Goal: Information Seeking & Learning: Find specific page/section

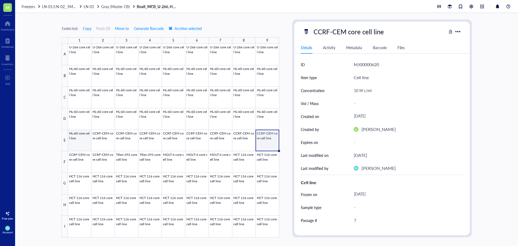
click at [75, 141] on div at bounding box center [173, 141] width 211 height 194
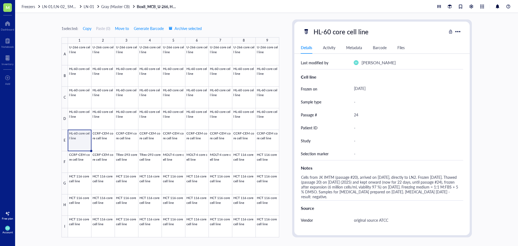
scroll to position [108, 0]
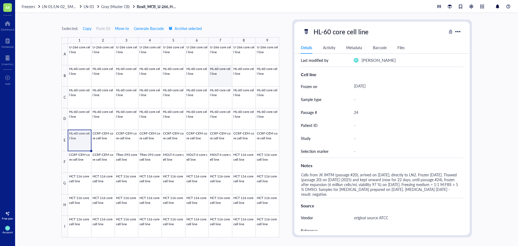
click at [221, 81] on div at bounding box center [173, 141] width 211 height 194
click at [82, 79] on div at bounding box center [173, 141] width 211 height 194
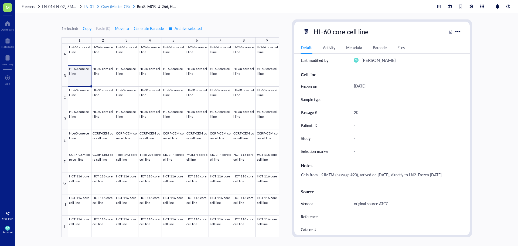
click at [116, 7] on span "Gray (Master CB)" at bounding box center [115, 6] width 29 height 5
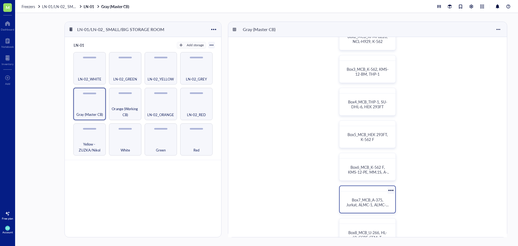
scroll to position [135, 0]
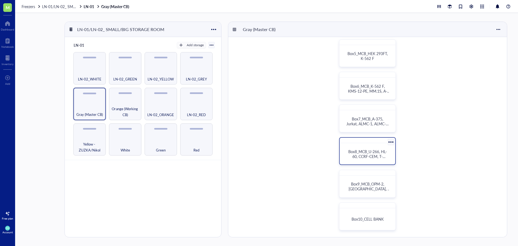
click at [369, 152] on span "Box8_MCB_U-266, HL-60, CCRF-CEM, T-[PERSON_NAME]-293, MOLT-4, HCT 116" at bounding box center [369, 159] width 40 height 20
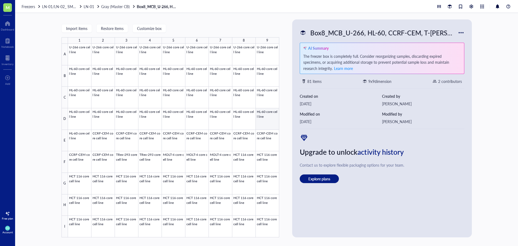
click at [256, 117] on div at bounding box center [173, 141] width 211 height 194
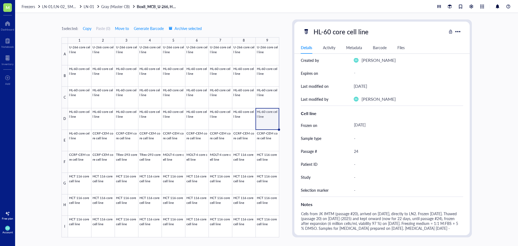
scroll to position [81, 0]
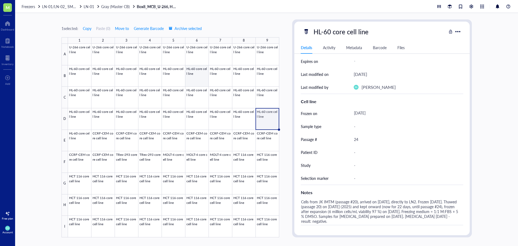
click at [194, 79] on div at bounding box center [173, 141] width 211 height 194
click at [81, 75] on div at bounding box center [173, 141] width 211 height 194
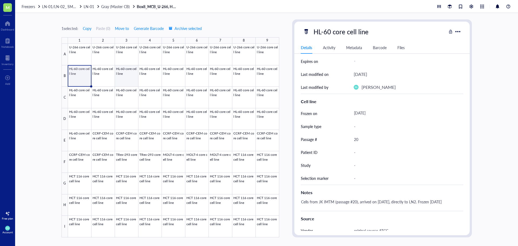
click at [124, 76] on div at bounding box center [173, 141] width 211 height 194
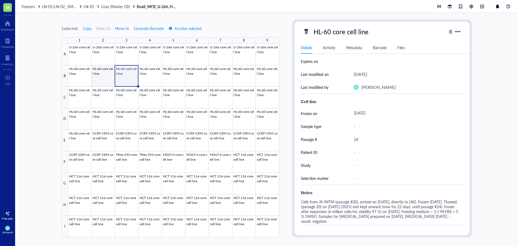
click at [105, 76] on div at bounding box center [173, 141] width 211 height 194
click at [80, 82] on div at bounding box center [173, 141] width 211 height 194
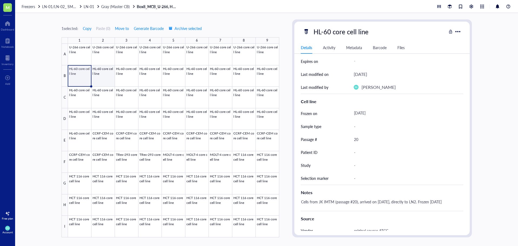
click at [105, 79] on div at bounding box center [173, 141] width 211 height 194
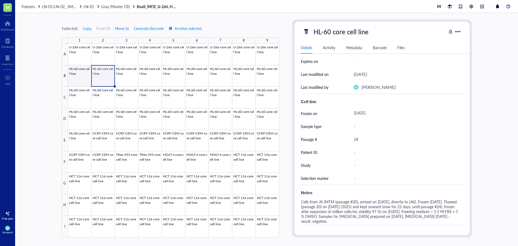
click at [87, 82] on div at bounding box center [173, 141] width 211 height 194
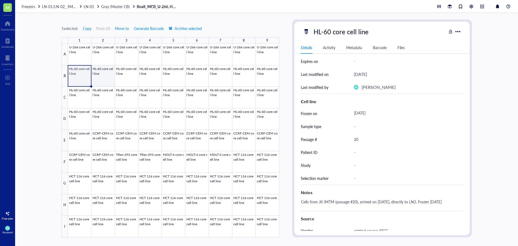
click at [96, 85] on div at bounding box center [173, 141] width 211 height 194
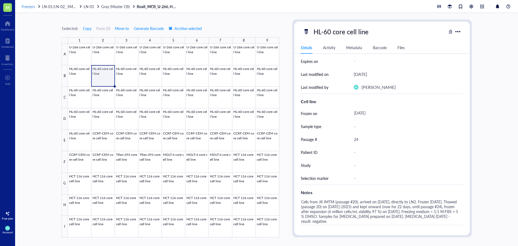
click at [29, 5] on span "Freezers" at bounding box center [29, 6] width 14 height 5
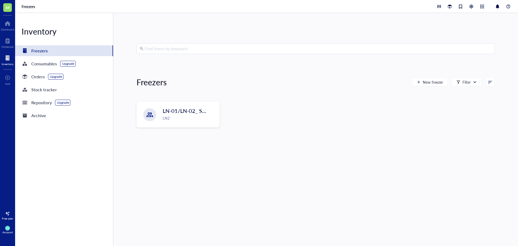
click at [158, 49] on input "search" at bounding box center [318, 48] width 347 height 10
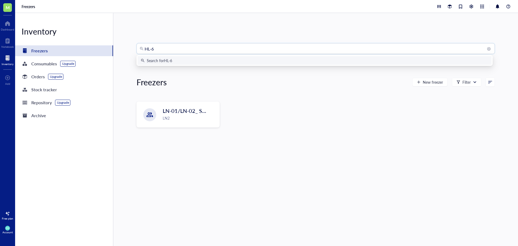
type input "HL-60"
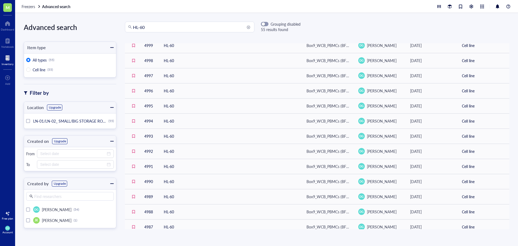
scroll to position [224, 0]
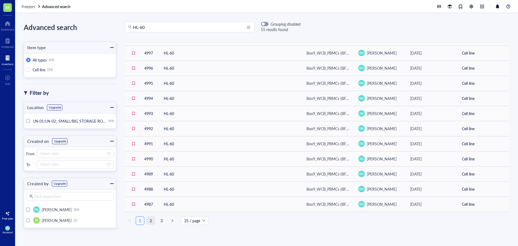
click at [150, 217] on link "2" at bounding box center [151, 221] width 8 height 8
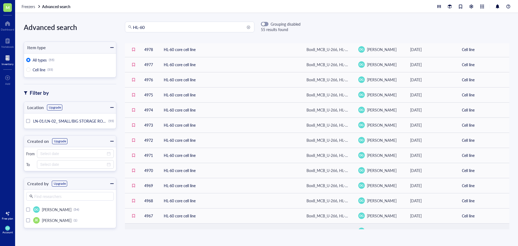
scroll to position [224, 0]
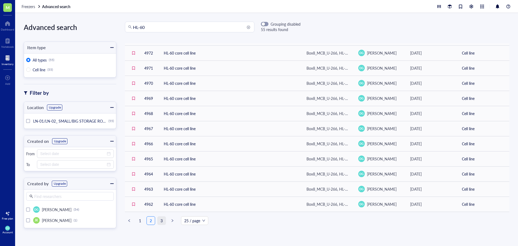
click at [163, 218] on link "3" at bounding box center [162, 221] width 8 height 8
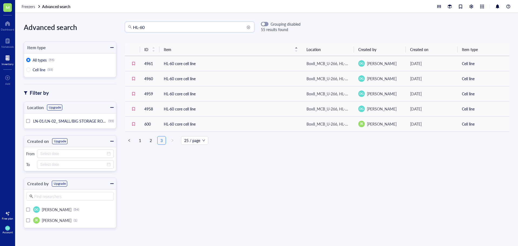
click at [142, 29] on input "HL-60" at bounding box center [192, 27] width 118 height 10
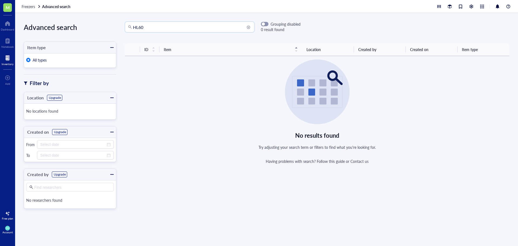
click at [139, 28] on input "HL60" at bounding box center [192, 27] width 118 height 10
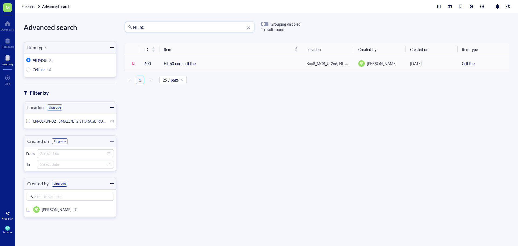
drag, startPoint x: 155, startPoint y: 28, endPoint x: 139, endPoint y: 29, distance: 16.2
click at [139, 29] on input "HL 60" at bounding box center [192, 27] width 118 height 10
type input "HL"
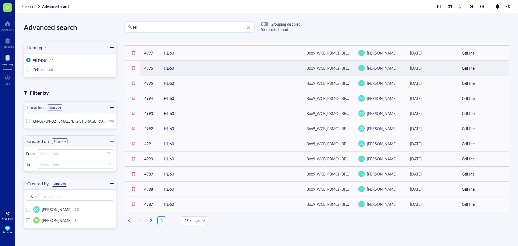
scroll to position [224, 0]
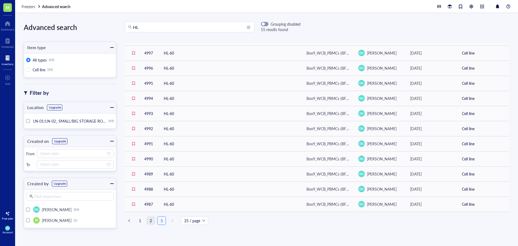
click at [151, 220] on link "2" at bounding box center [151, 221] width 8 height 8
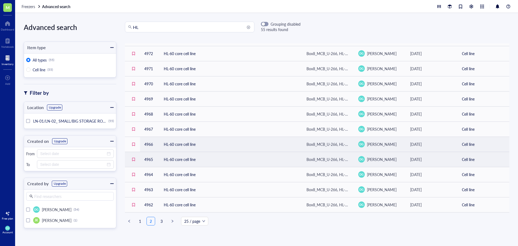
scroll to position [224, 0]
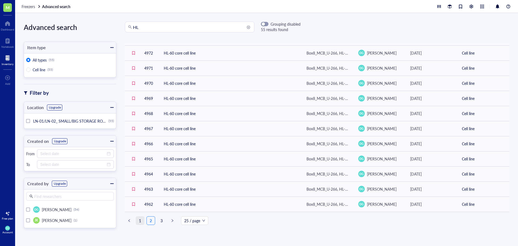
click at [142, 217] on link "1" at bounding box center [140, 221] width 8 height 8
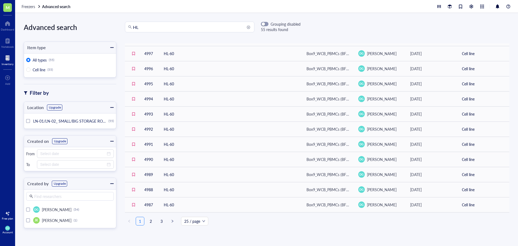
scroll to position [224, 0]
click at [163, 218] on link "3" at bounding box center [162, 221] width 8 height 8
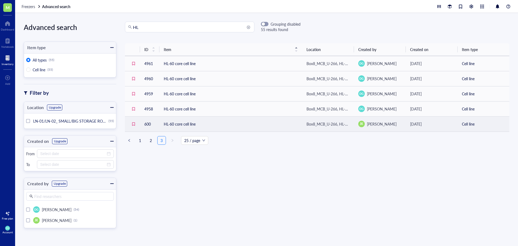
click at [201, 125] on td "HL-60 core cell line" at bounding box center [231, 123] width 143 height 15
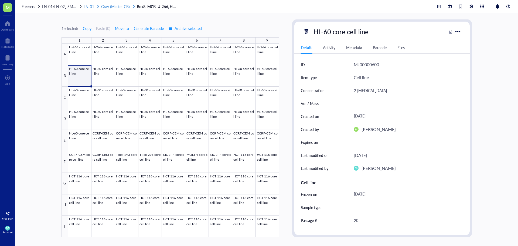
click at [87, 7] on span "LN-01" at bounding box center [89, 6] width 11 height 5
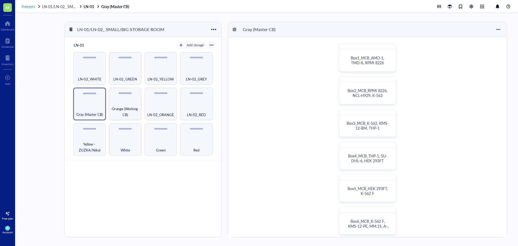
click at [27, 5] on span "Freezers" at bounding box center [29, 6] width 14 height 5
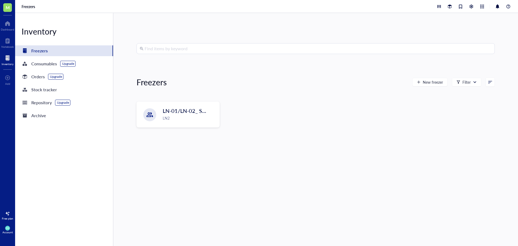
click at [157, 48] on input "search" at bounding box center [318, 48] width 347 height 10
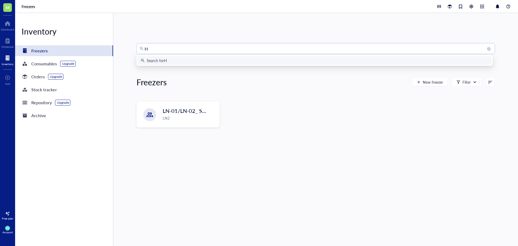
type input "HL"
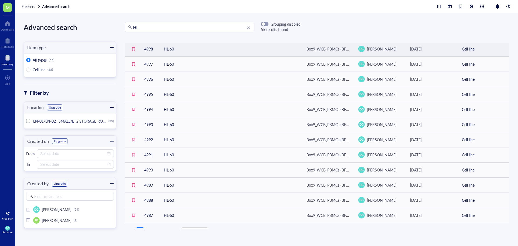
scroll to position [224, 0]
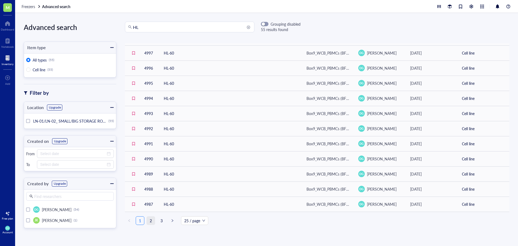
click at [152, 220] on link "2" at bounding box center [151, 221] width 8 height 8
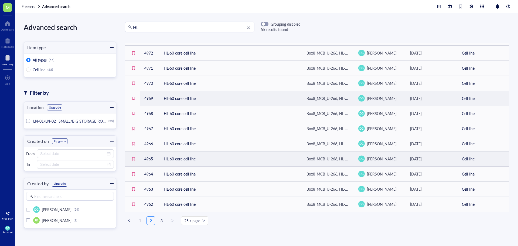
scroll to position [224, 0]
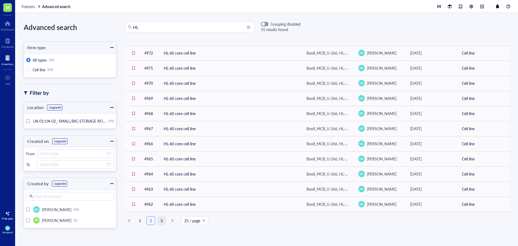
click at [163, 220] on link "3" at bounding box center [162, 221] width 8 height 8
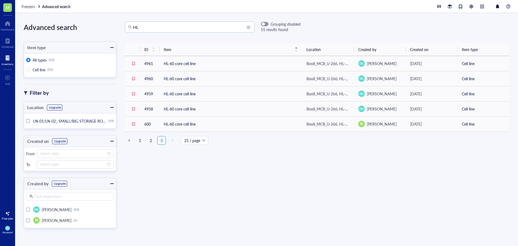
drag, startPoint x: 143, startPoint y: 28, endPoint x: 109, endPoint y: 26, distance: 34.1
click at [109, 28] on div "Advanced search Item type All types (55) Cell line (55) Filter by Location Upgr…" at bounding box center [266, 129] width 503 height 233
type input "jurkat"
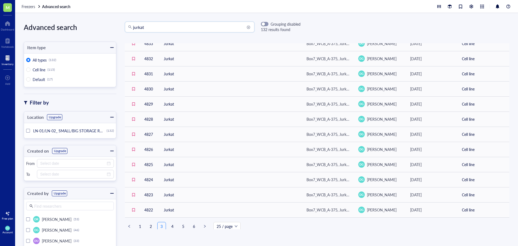
scroll to position [224, 0]
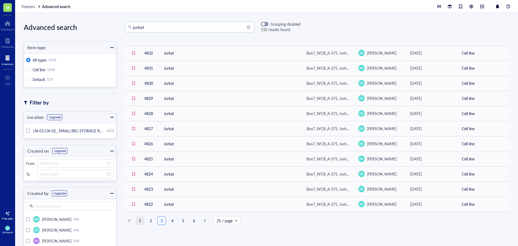
click at [141, 221] on link "1" at bounding box center [140, 221] width 8 height 8
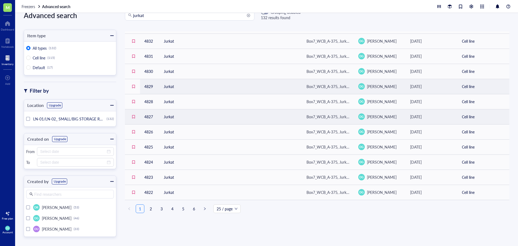
scroll to position [18, 0]
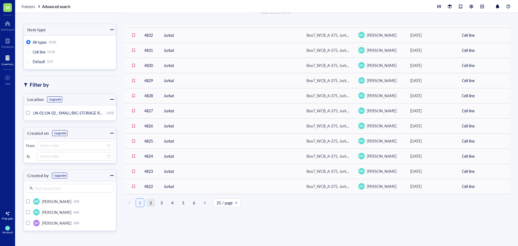
click at [151, 203] on link "2" at bounding box center [151, 203] width 8 height 8
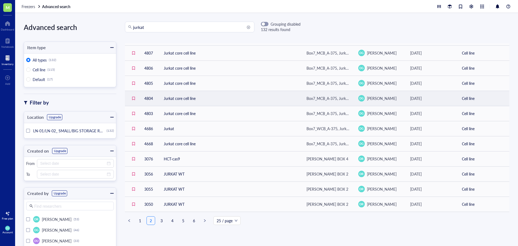
scroll to position [18, 0]
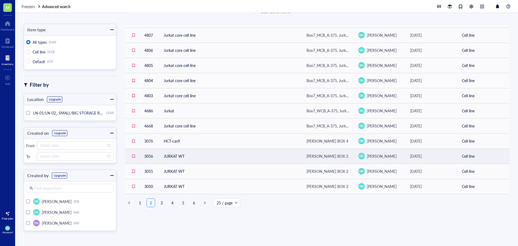
click at [176, 155] on td "JURKAT WT" at bounding box center [231, 156] width 143 height 15
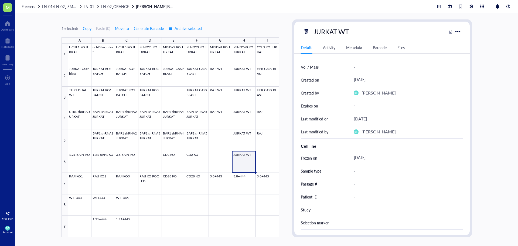
scroll to position [17, 0]
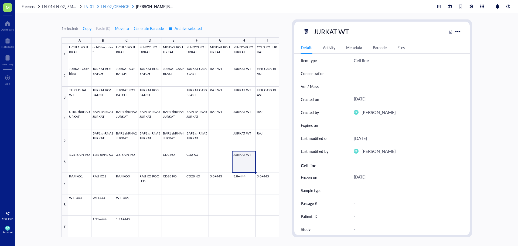
click at [104, 8] on span "LN-02_ORANGE" at bounding box center [115, 6] width 28 height 5
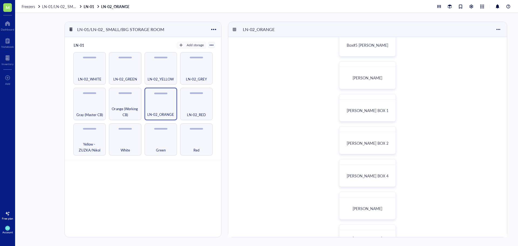
scroll to position [108, 0]
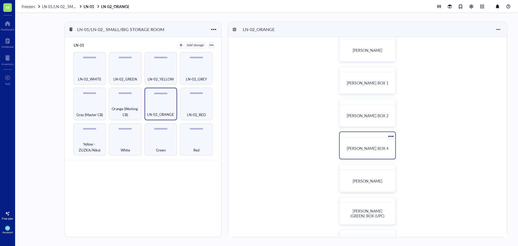
click at [374, 153] on div "DHWANI BOX 4" at bounding box center [367, 148] width 51 height 17
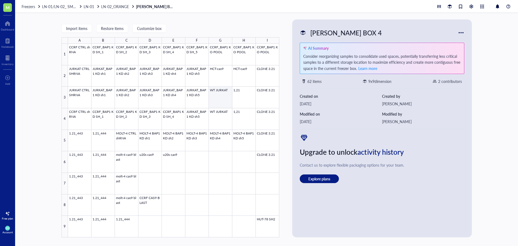
click at [215, 100] on div at bounding box center [173, 141] width 211 height 194
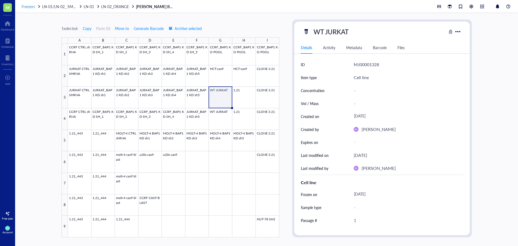
click at [28, 6] on span "Freezers" at bounding box center [29, 6] width 14 height 5
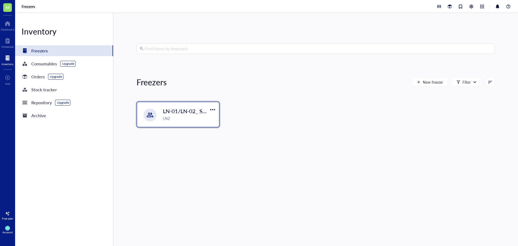
click at [178, 112] on span "LN-01/LN-02_ SMALL/BIG STORAGE ROOM" at bounding box center [218, 111] width 110 height 8
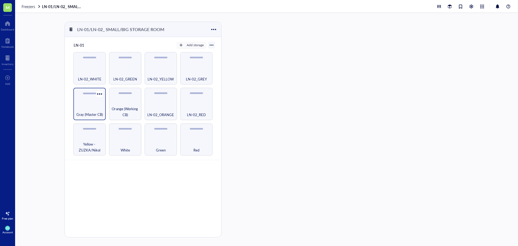
click at [94, 107] on div "Gray (Master CB)" at bounding box center [89, 112] width 27 height 12
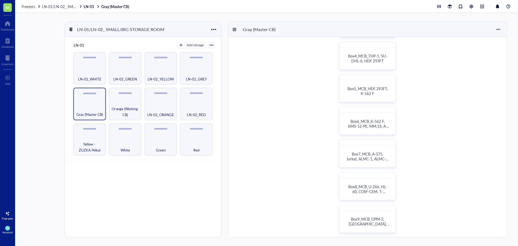
scroll to position [108, 0]
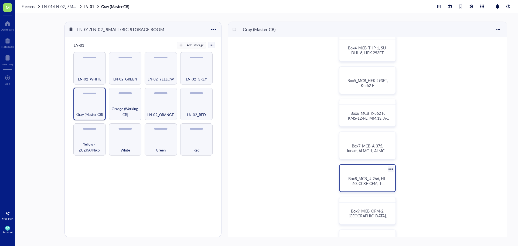
click at [363, 185] on span "Box8_MCB_U-266, HL-60, CCRF-CEM, T-[PERSON_NAME]-293, MOLT-4, HCT 116" at bounding box center [369, 186] width 40 height 20
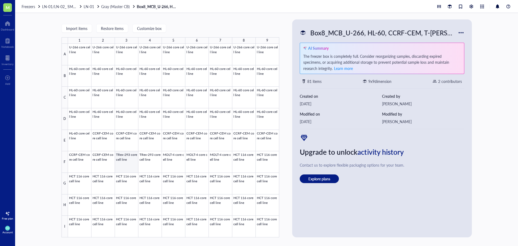
click at [132, 161] on div at bounding box center [173, 141] width 211 height 194
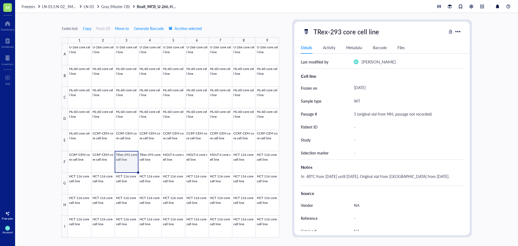
scroll to position [108, 0]
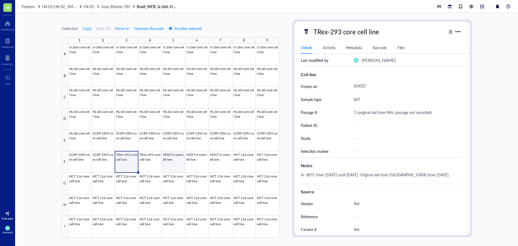
click at [167, 163] on div at bounding box center [173, 141] width 211 height 194
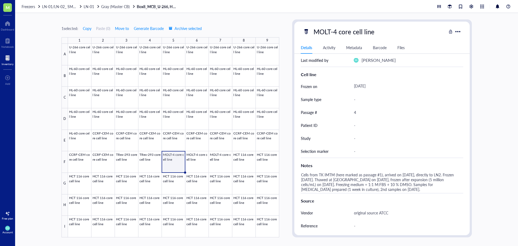
click at [8, 57] on div at bounding box center [8, 58] width 12 height 9
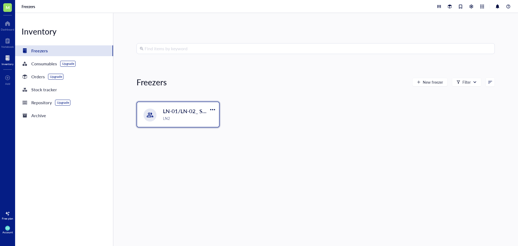
click at [190, 121] on div "LN2" at bounding box center [189, 118] width 53 height 6
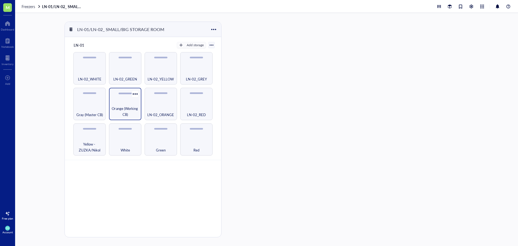
click at [128, 110] on span "Orange (Working CB)" at bounding box center [125, 112] width 27 height 12
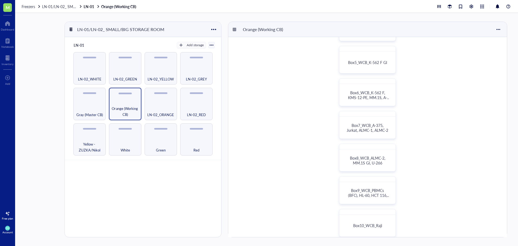
scroll to position [135, 0]
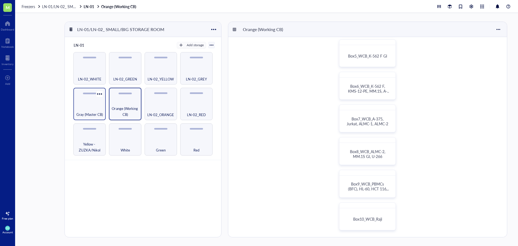
click at [85, 103] on div "Gray (Master CB)" at bounding box center [89, 104] width 32 height 32
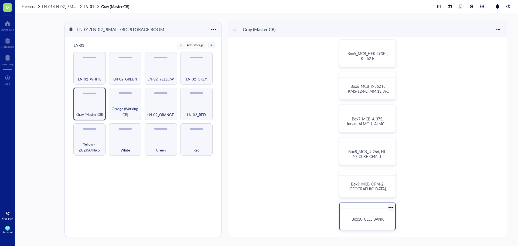
click at [371, 222] on div "Box10_CELL BANK" at bounding box center [367, 219] width 51 height 17
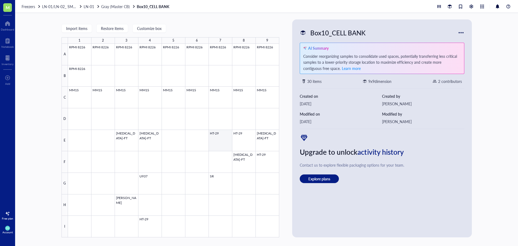
click at [218, 144] on div at bounding box center [173, 141] width 211 height 194
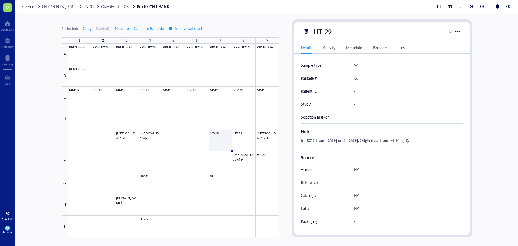
scroll to position [152, 0]
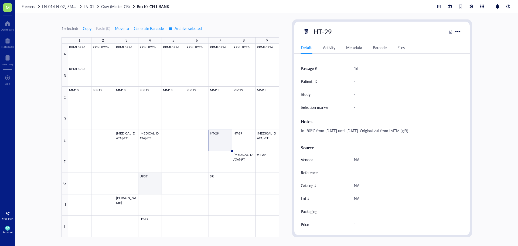
click at [155, 183] on div at bounding box center [173, 141] width 211 height 194
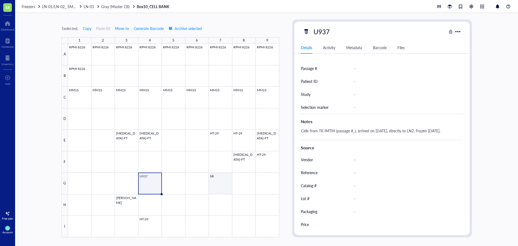
click at [215, 175] on div at bounding box center [173, 141] width 211 height 194
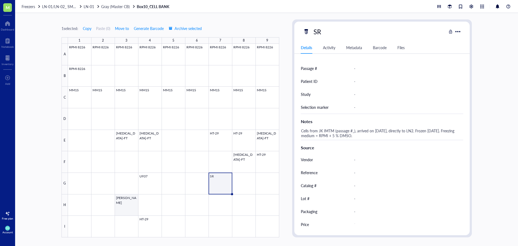
click at [123, 207] on div at bounding box center [173, 141] width 211 height 194
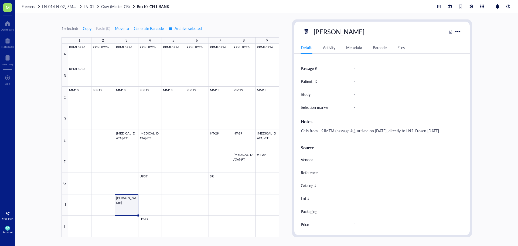
scroll to position [125, 0]
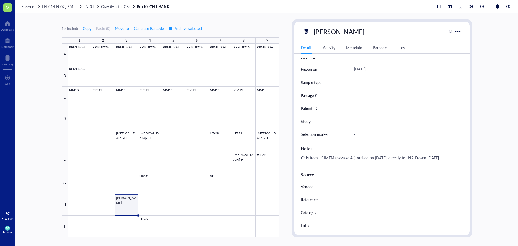
click at [31, 6] on span "Freezers" at bounding box center [29, 6] width 14 height 5
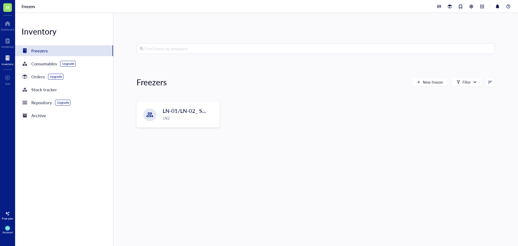
click at [189, 48] on input "search" at bounding box center [318, 48] width 347 height 10
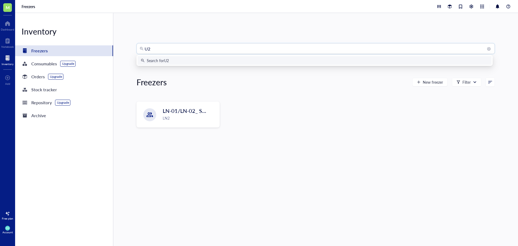
type input "U28"
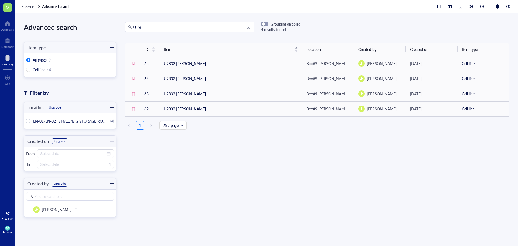
click at [158, 29] on input "U28" at bounding box center [192, 27] width 118 height 10
type input "U29"
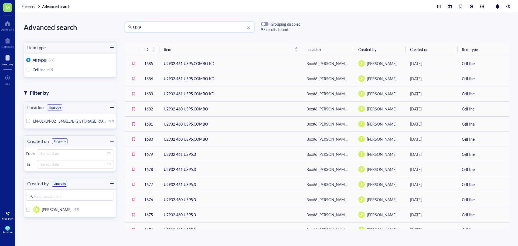
scroll to position [224, 0]
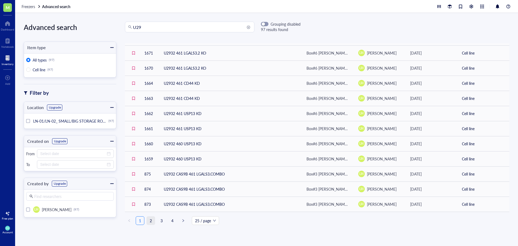
click at [150, 219] on link "2" at bounding box center [151, 221] width 8 height 8
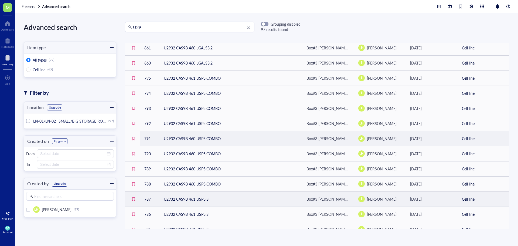
scroll to position [224, 0]
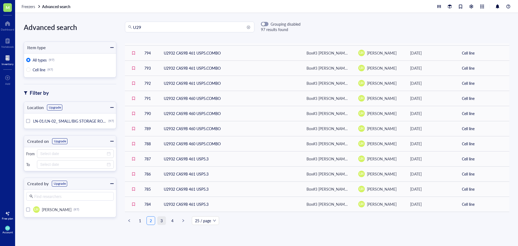
click at [160, 221] on link "3" at bounding box center [162, 221] width 8 height 8
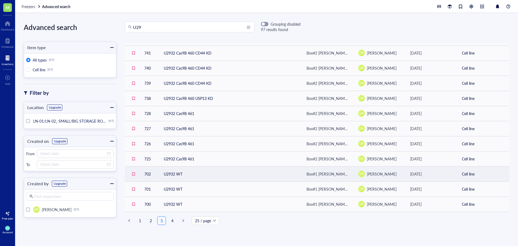
click at [174, 169] on td "U2932 WT" at bounding box center [231, 173] width 143 height 15
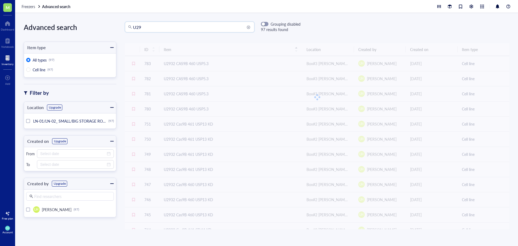
drag, startPoint x: 147, startPoint y: 29, endPoint x: 114, endPoint y: 31, distance: 32.4
click at [114, 31] on div "Advanced search Item type All types (97) Cell line (97) Filter by Location Upgr…" at bounding box center [266, 129] width 503 height 233
type input "KG"
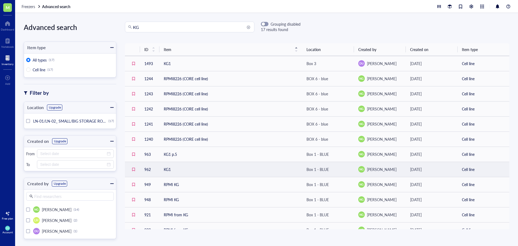
click at [171, 168] on td "KG1" at bounding box center [231, 169] width 143 height 15
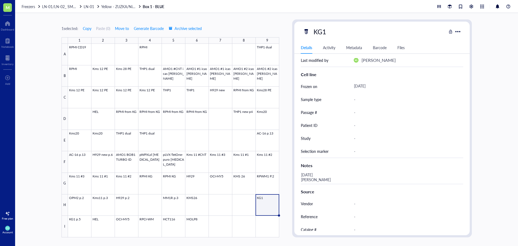
scroll to position [152, 0]
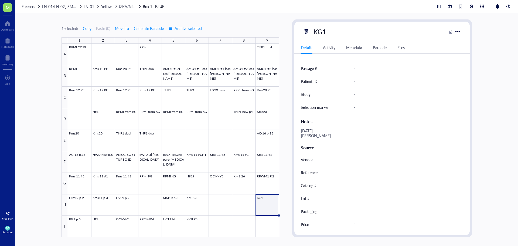
drag, startPoint x: 28, startPoint y: 7, endPoint x: 43, endPoint y: 8, distance: 15.9
click at [28, 7] on span "Freezers" at bounding box center [29, 6] width 14 height 5
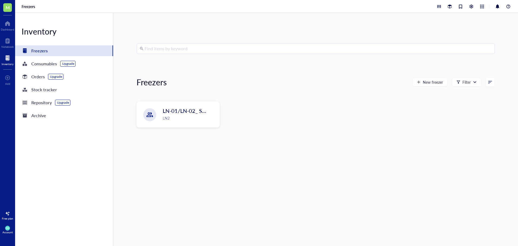
click at [155, 50] on input "search" at bounding box center [318, 48] width 347 height 10
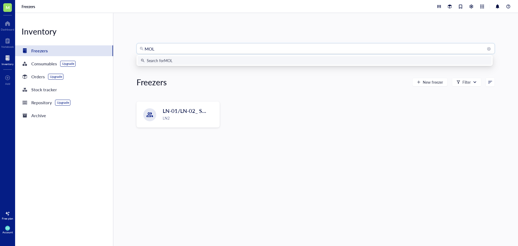
type input "MOLM"
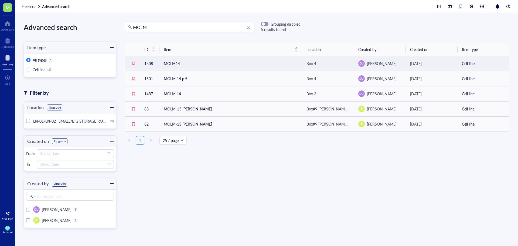
click at [177, 65] on td "MOLM14" at bounding box center [231, 63] width 143 height 15
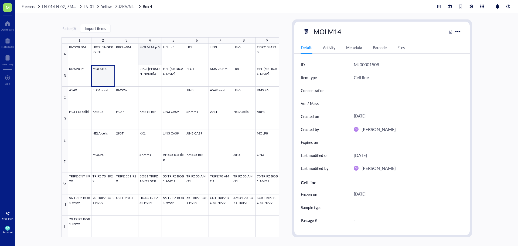
click at [155, 54] on div at bounding box center [173, 141] width 211 height 194
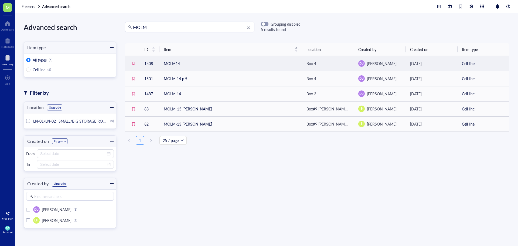
click at [173, 65] on td "MOLM14" at bounding box center [231, 63] width 143 height 15
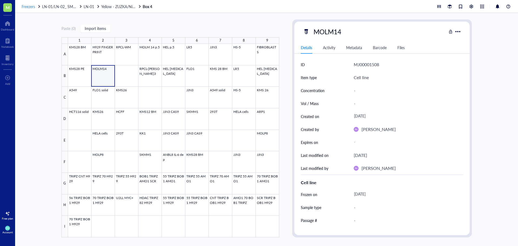
click at [27, 7] on span "Freezers" at bounding box center [29, 6] width 14 height 5
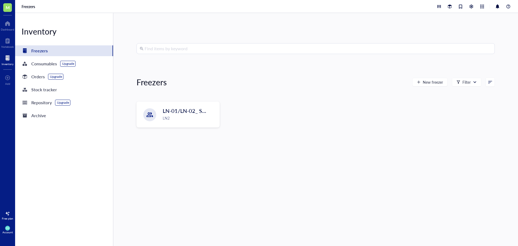
click at [173, 48] on input "search" at bounding box center [318, 48] width 347 height 10
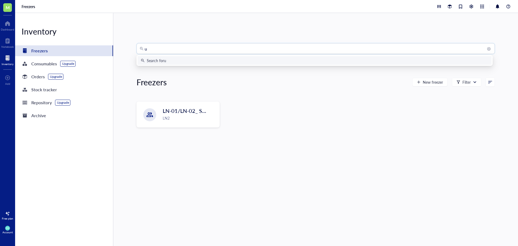
type input "u5"
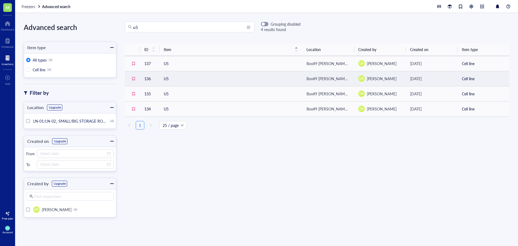
click at [167, 80] on td "U5" at bounding box center [231, 78] width 143 height 15
